Goal: Task Accomplishment & Management: Use online tool/utility

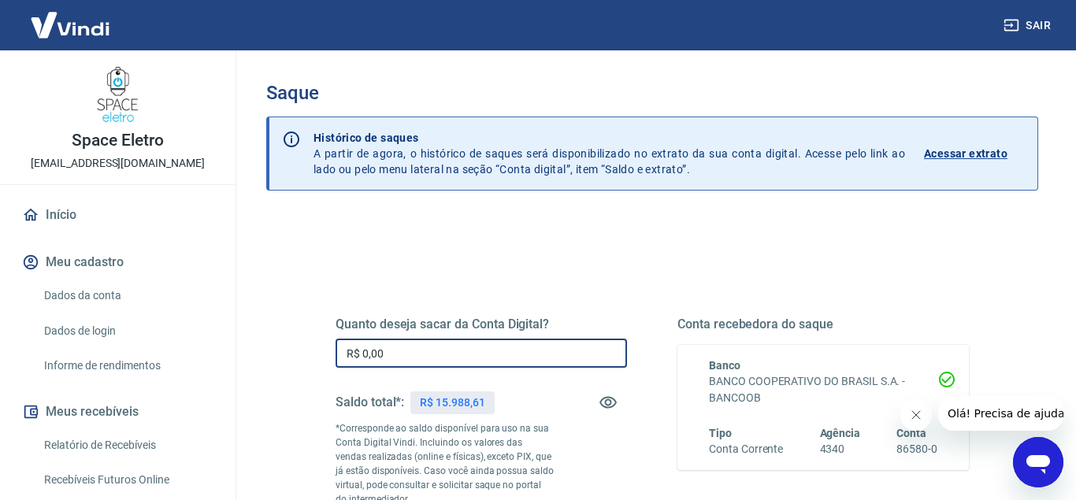
drag, startPoint x: 483, startPoint y: 354, endPoint x: 1046, endPoint y: 265, distance: 570.0
click at [483, 352] on input "R$ 0,00" at bounding box center [481, 353] width 291 height 29
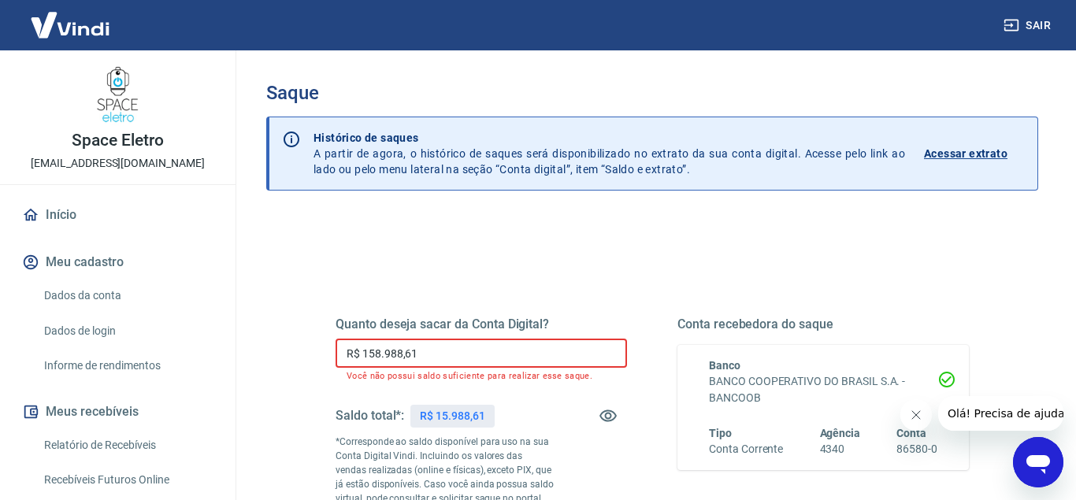
click at [376, 351] on input "R$ 158.988,61" at bounding box center [481, 353] width 291 height 29
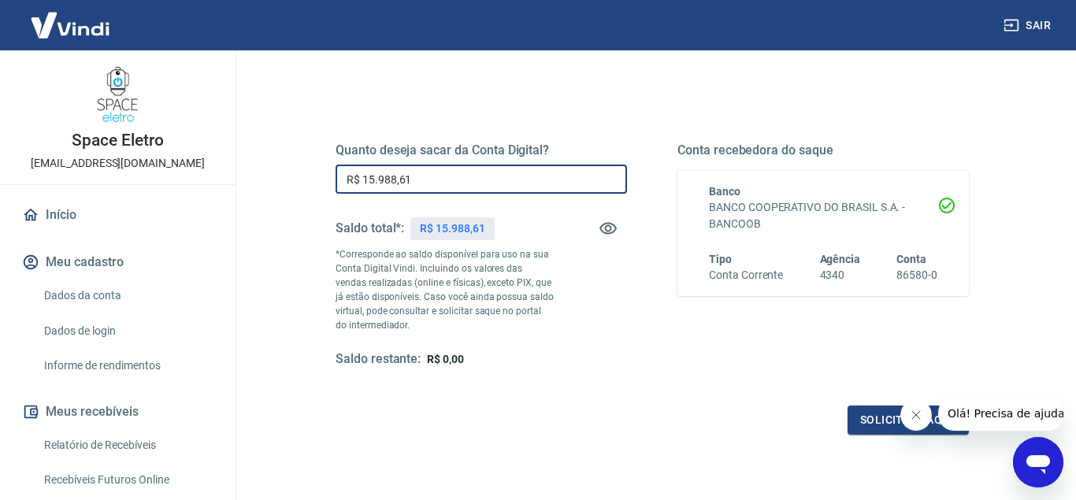
scroll to position [214, 0]
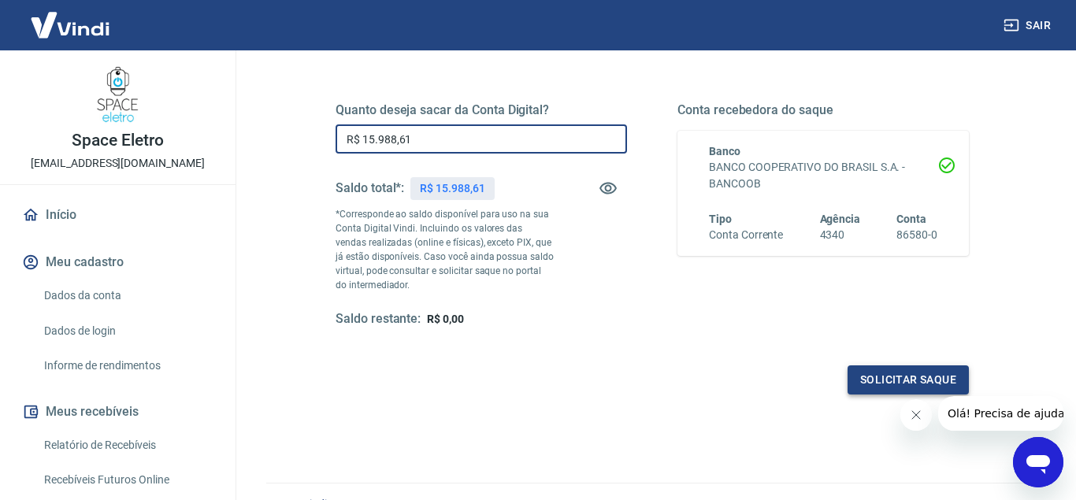
type input "R$ 15.988,61"
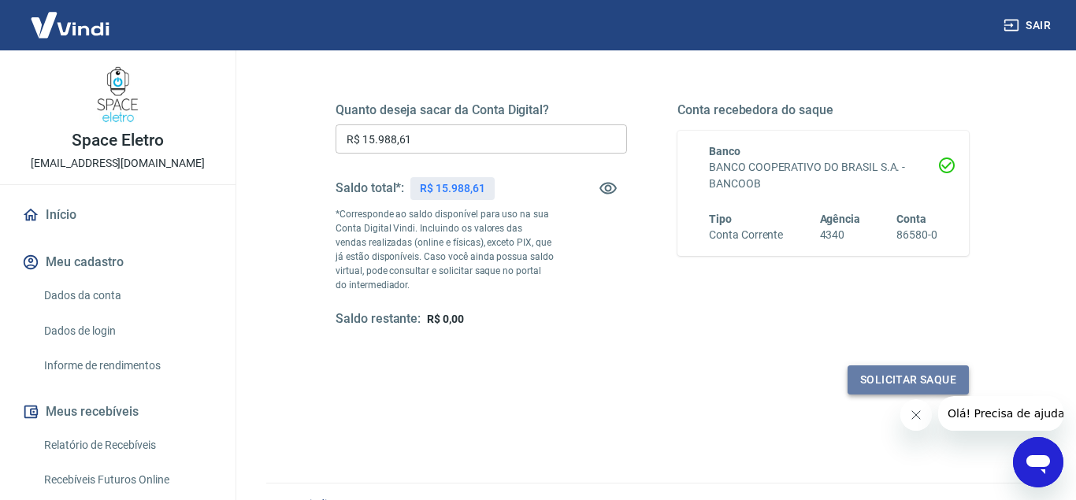
click at [911, 378] on button "Solicitar saque" at bounding box center [908, 379] width 121 height 29
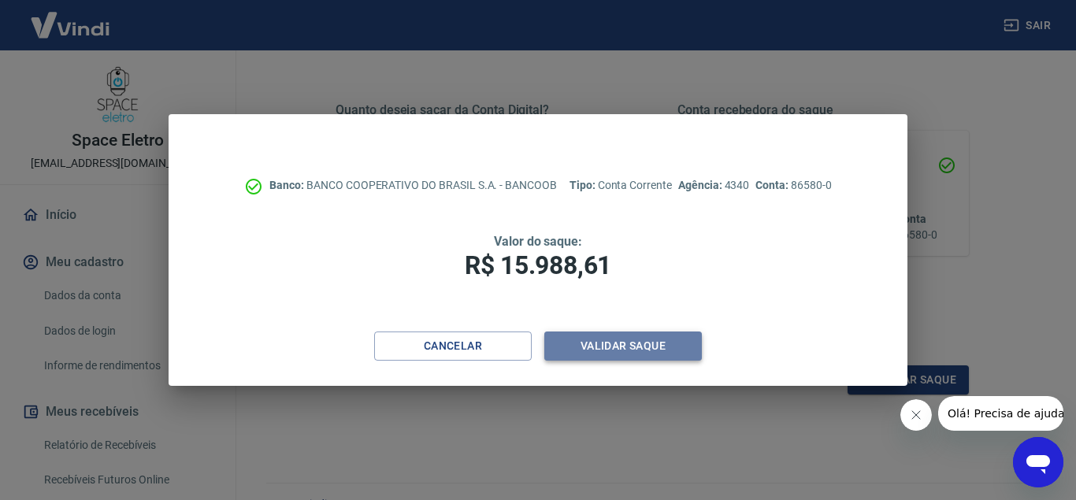
click at [636, 351] on button "Validar saque" at bounding box center [623, 346] width 158 height 29
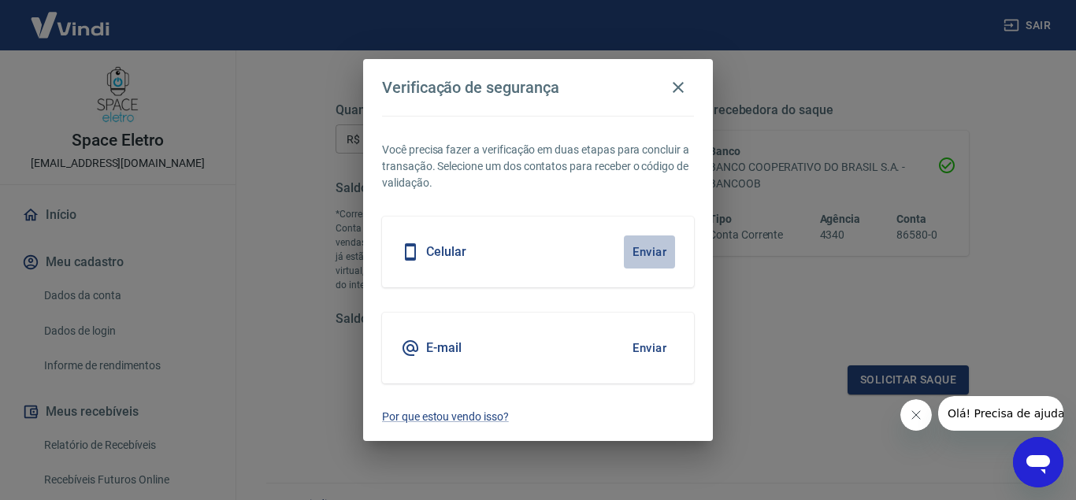
click at [653, 254] on button "Enviar" at bounding box center [649, 252] width 51 height 33
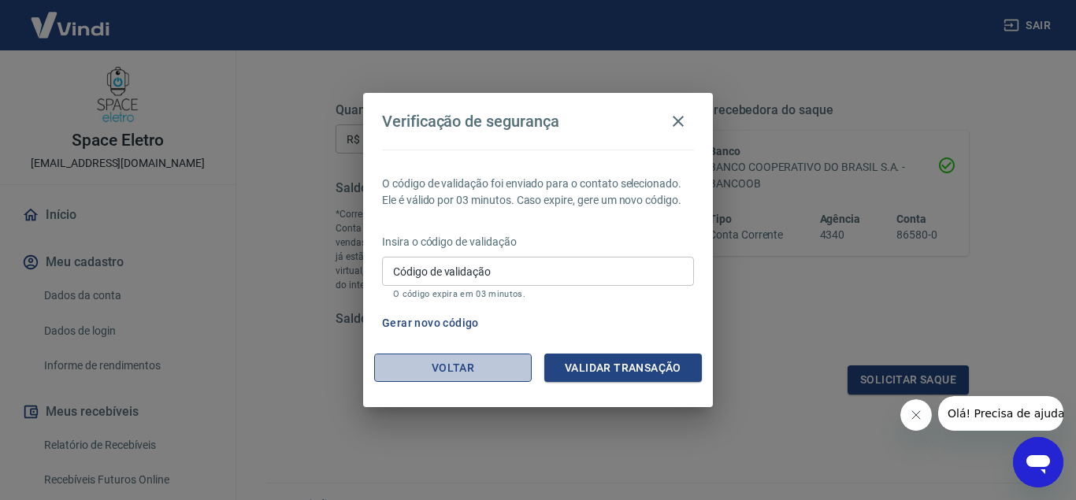
click at [428, 361] on button "Voltar" at bounding box center [453, 368] width 158 height 29
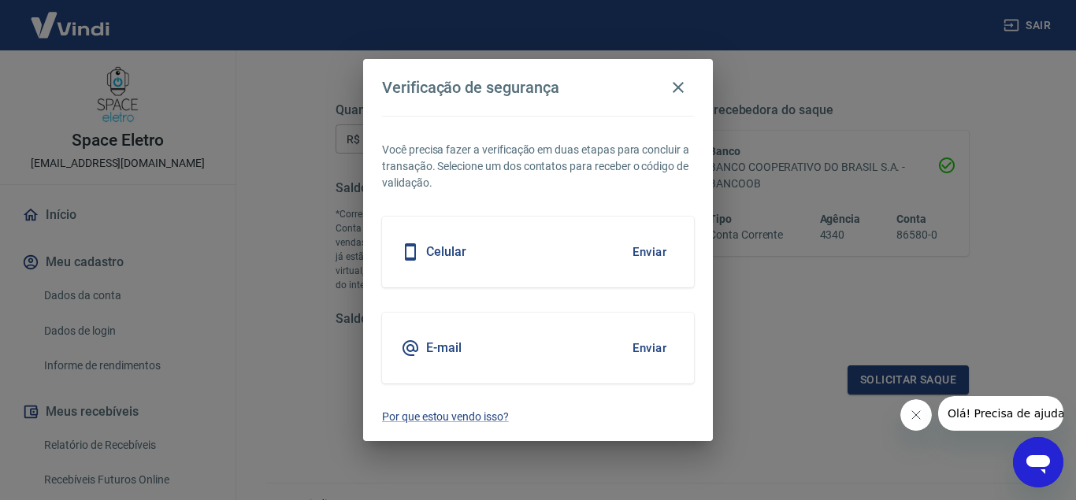
click at [666, 343] on button "Enviar" at bounding box center [649, 348] width 51 height 33
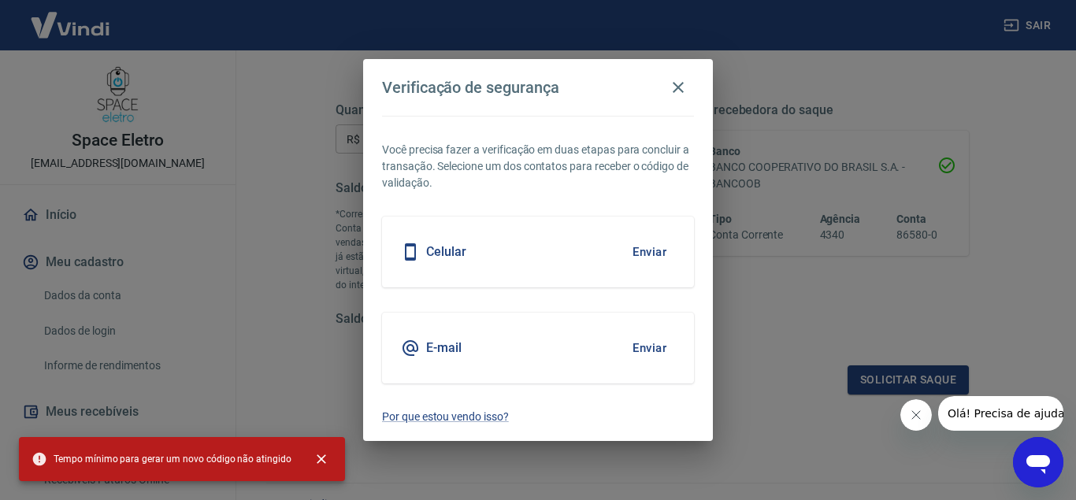
click at [647, 349] on button "Enviar" at bounding box center [649, 348] width 51 height 33
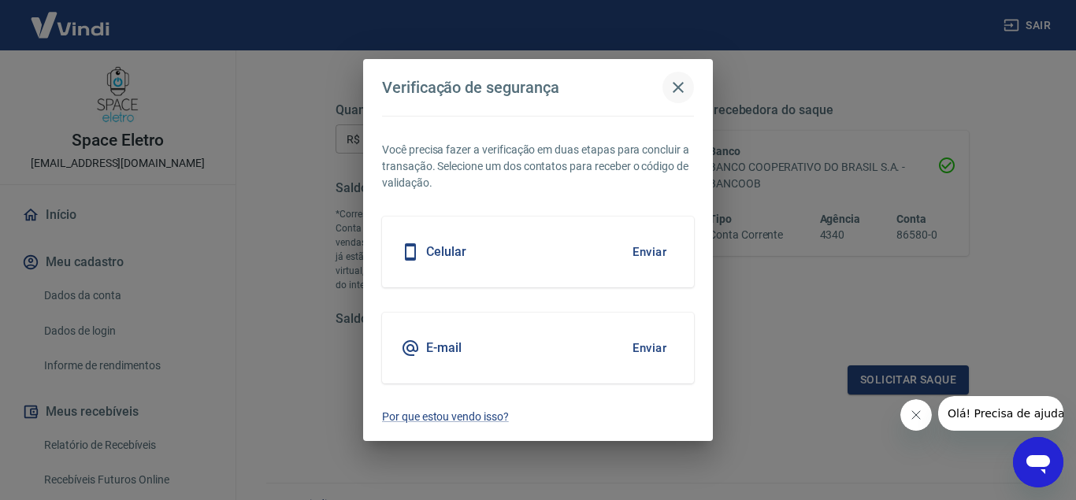
click at [677, 80] on icon "button" at bounding box center [678, 87] width 19 height 19
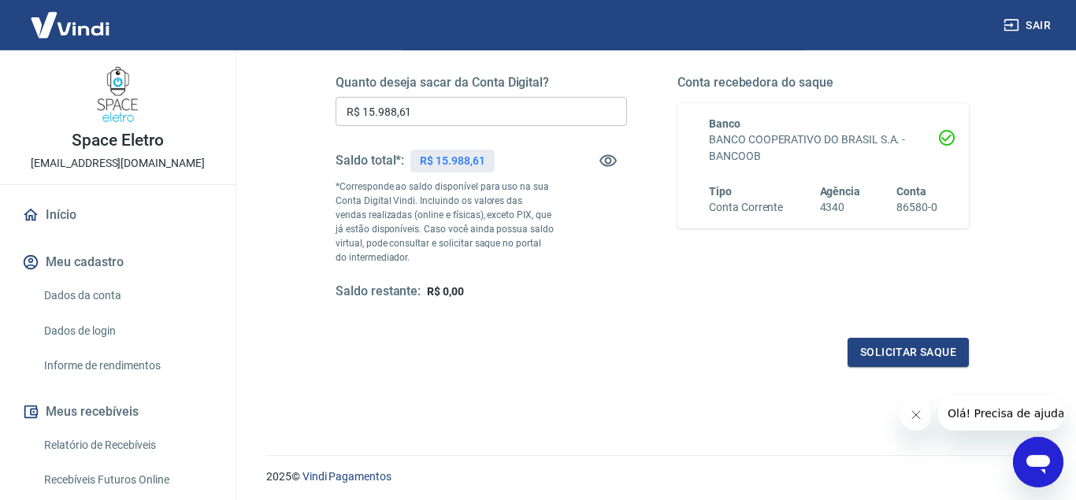
scroll to position [186, 0]
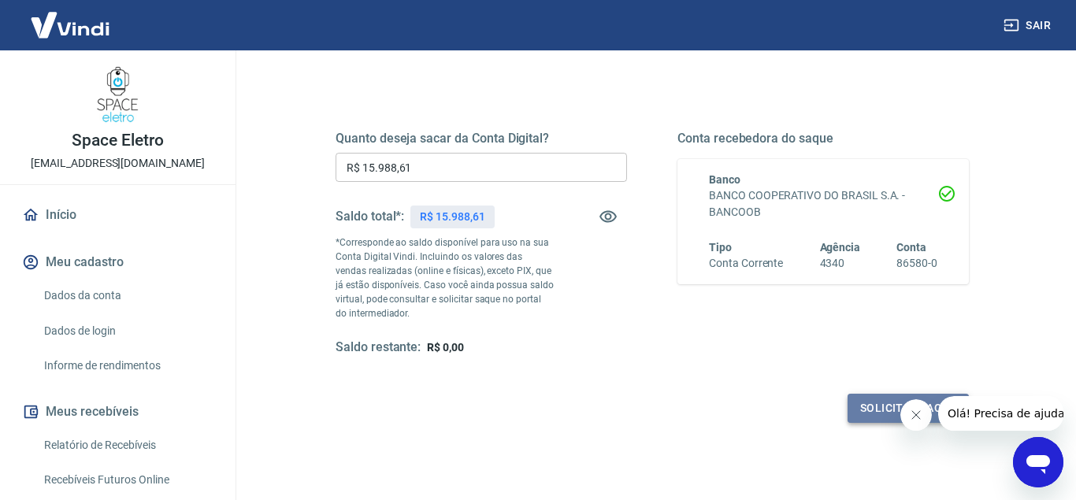
click at [874, 402] on button "Solicitar saque" at bounding box center [908, 408] width 121 height 29
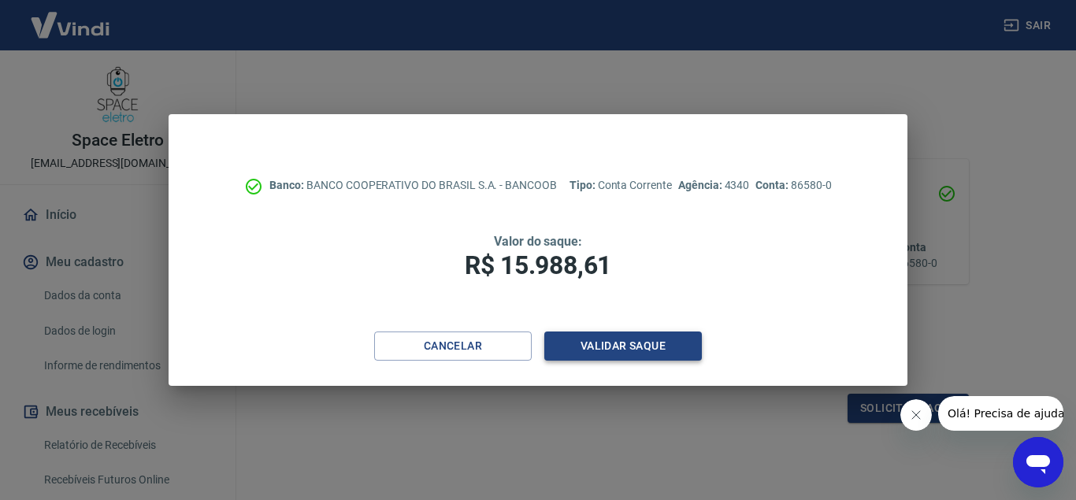
click at [603, 351] on button "Validar saque" at bounding box center [623, 346] width 158 height 29
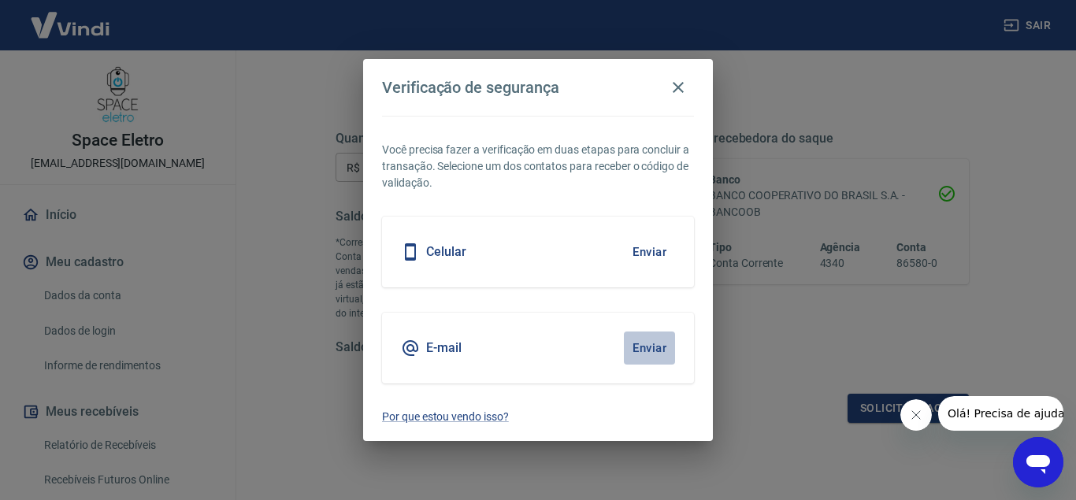
click at [652, 347] on button "Enviar" at bounding box center [649, 348] width 51 height 33
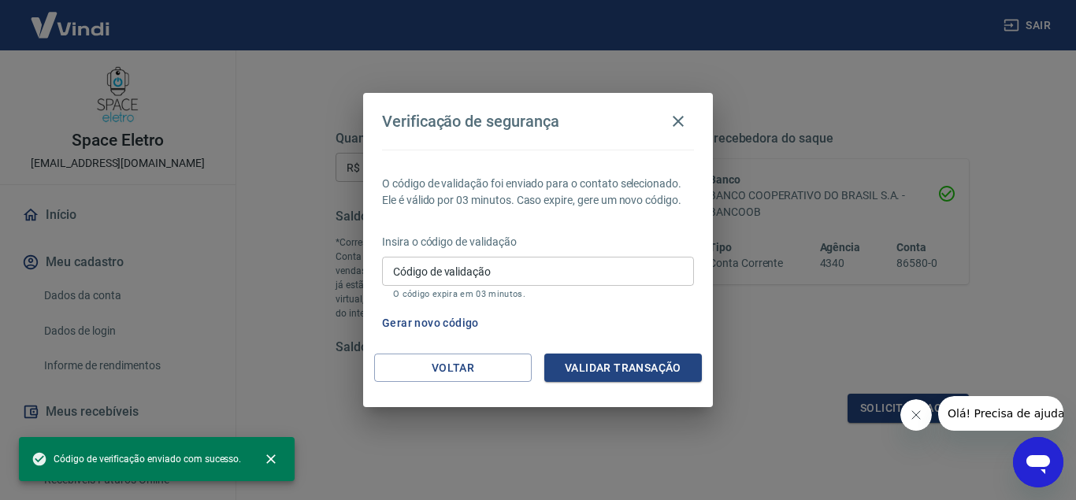
click at [455, 273] on input "Código de validação" at bounding box center [538, 271] width 312 height 29
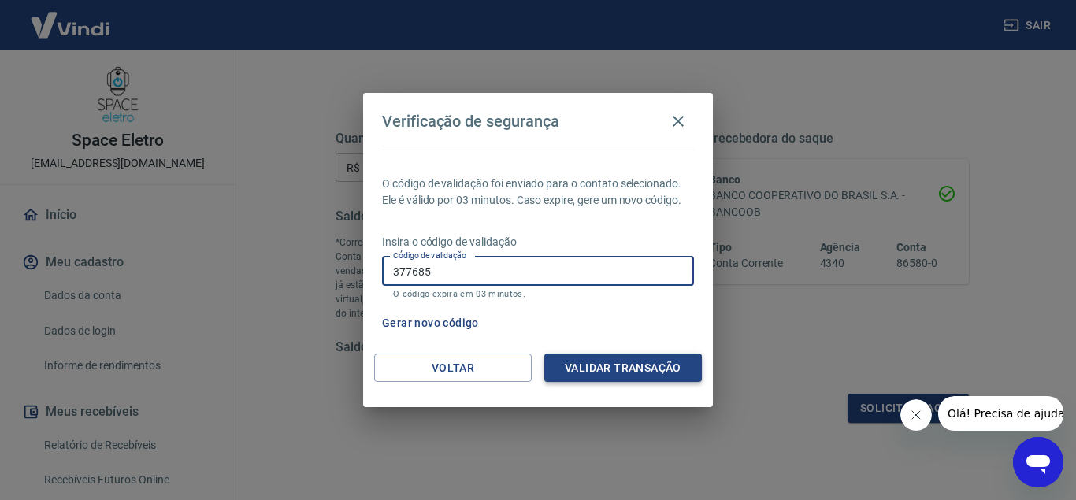
type input "377685"
click at [625, 374] on button "Validar transação" at bounding box center [623, 368] width 158 height 29
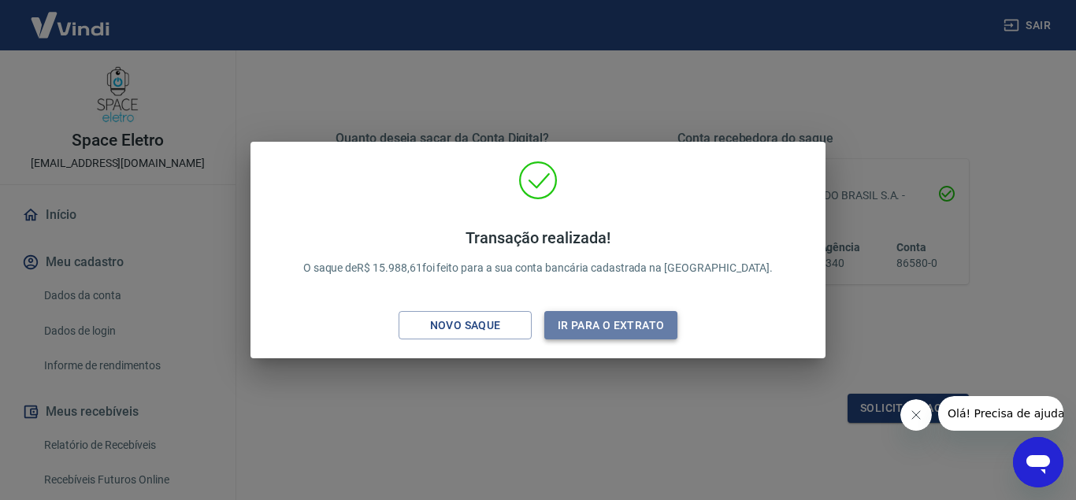
click at [606, 331] on button "Ir para o extrato" at bounding box center [610, 325] width 133 height 29
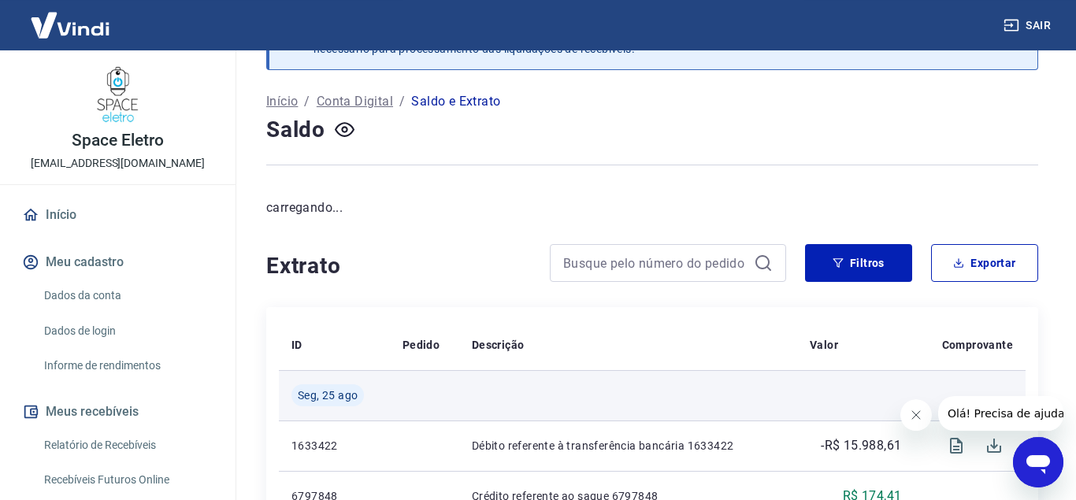
scroll to position [107, 0]
